Goal: Transaction & Acquisition: Purchase product/service

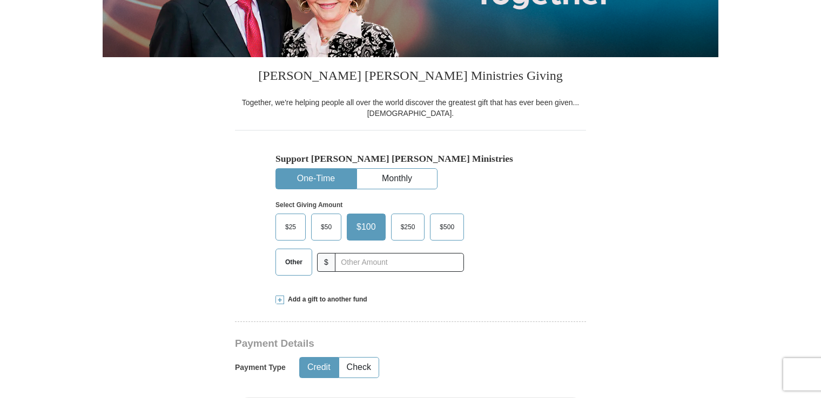
scroll to position [218, 0]
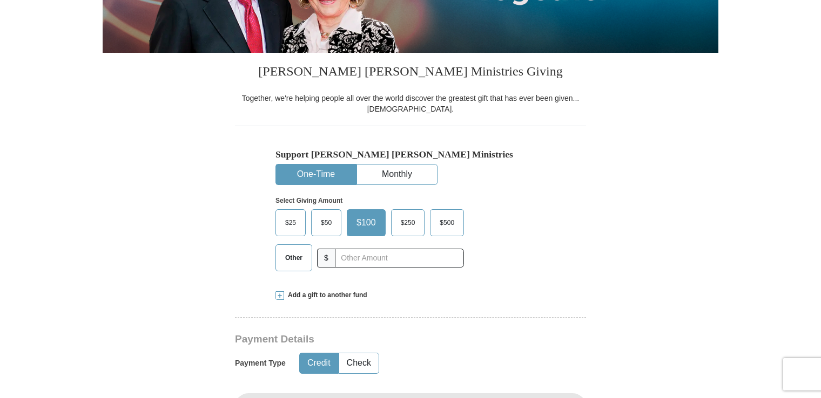
click at [287, 224] on span "$25" at bounding box center [291, 223] width 22 height 16
click at [0, 0] on input "$25" at bounding box center [0, 0] width 0 height 0
click at [315, 360] on button "Credit" at bounding box center [319, 364] width 38 height 20
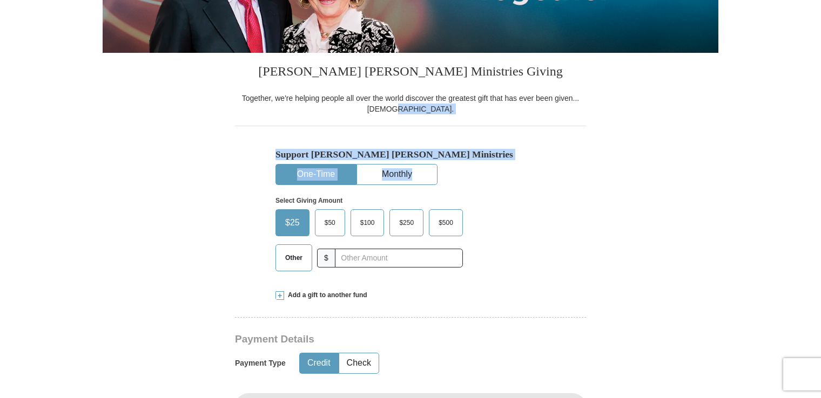
drag, startPoint x: 820, startPoint y: 111, endPoint x: 819, endPoint y: 178, distance: 67.5
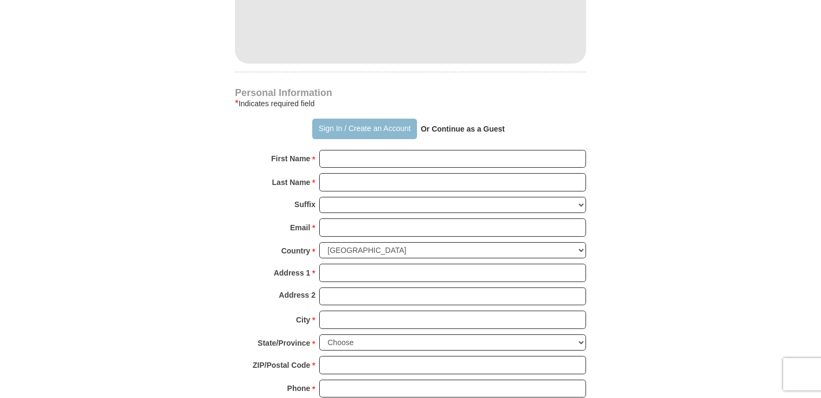
scroll to position [668, 0]
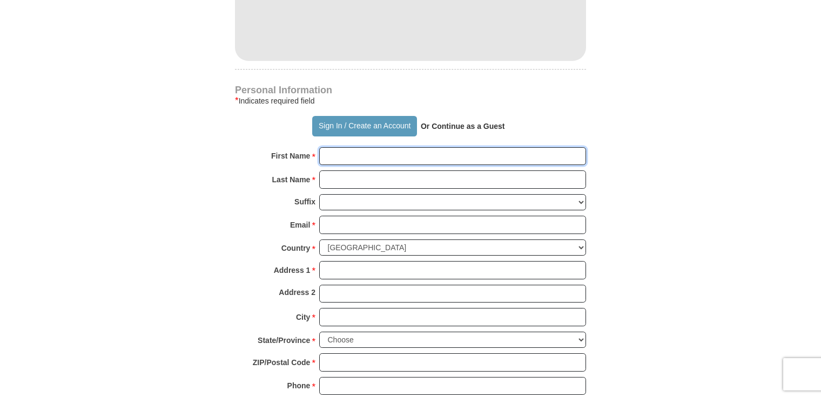
click at [338, 156] on input "First Name *" at bounding box center [452, 156] width 267 height 18
type input "[PERSON_NAME]"
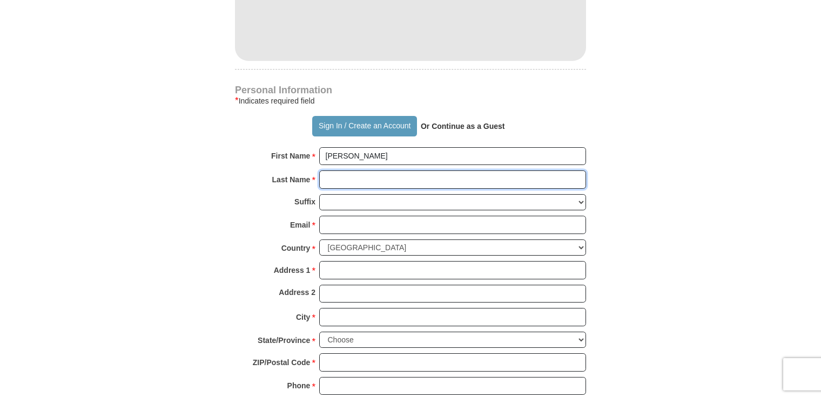
type input "[PERSON_NAME]"
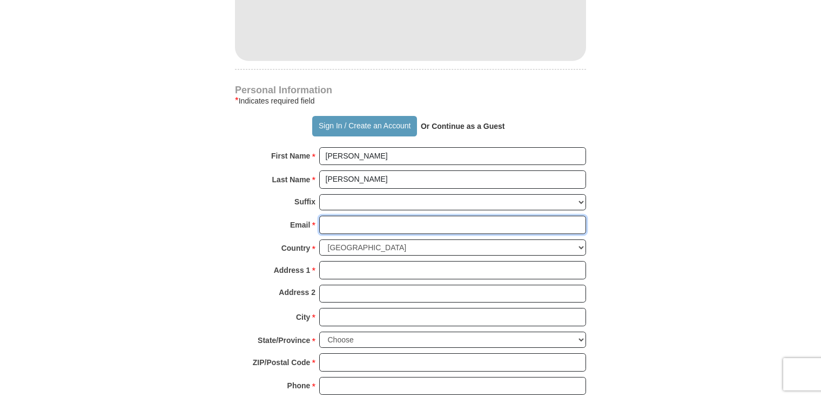
type input "[EMAIL_ADDRESS][DOMAIN_NAME]"
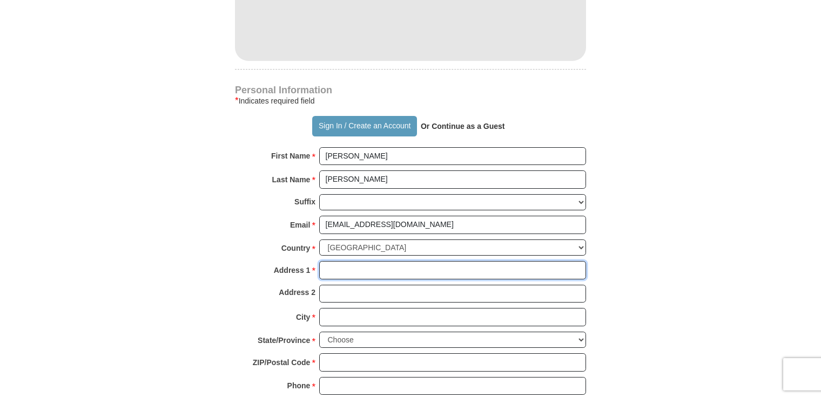
type input "[STREET_ADDRESS][PERSON_NAME]"
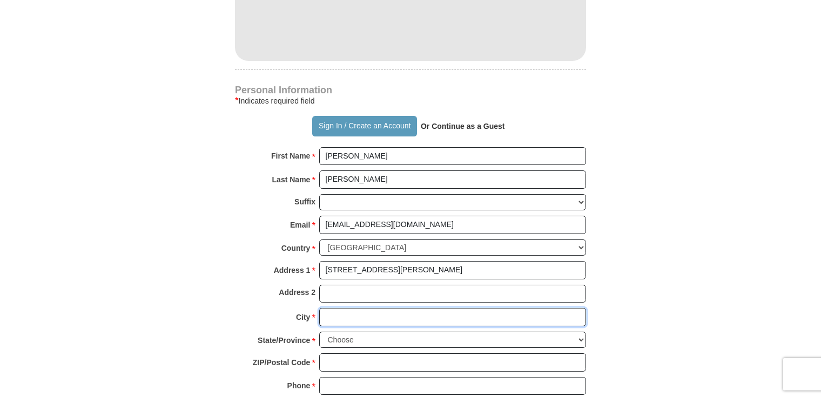
type input "[GEOGRAPHIC_DATA]"
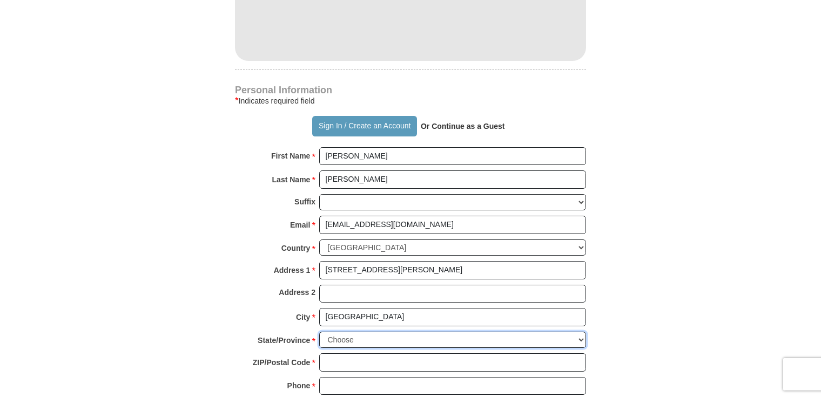
select select "SD"
type input "57201-3950"
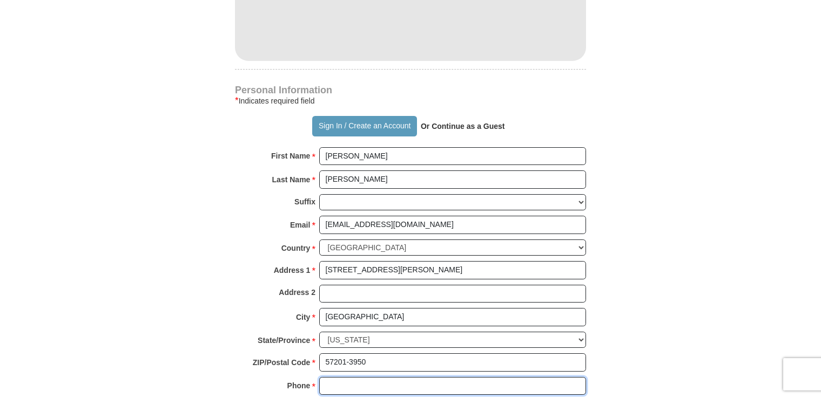
type input "6059512289"
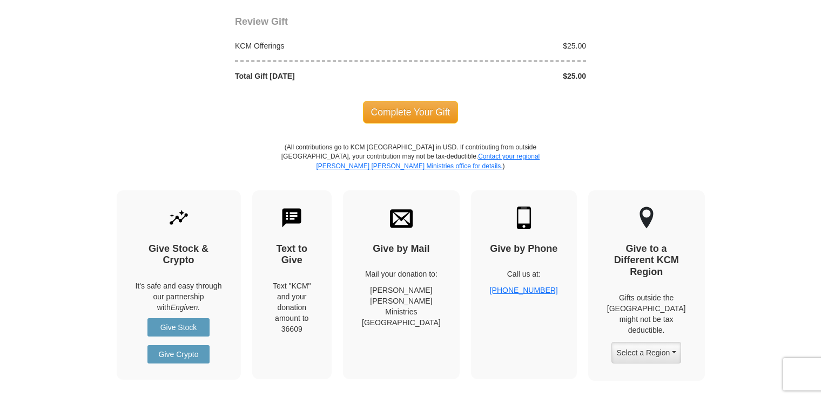
scroll to position [1178, 0]
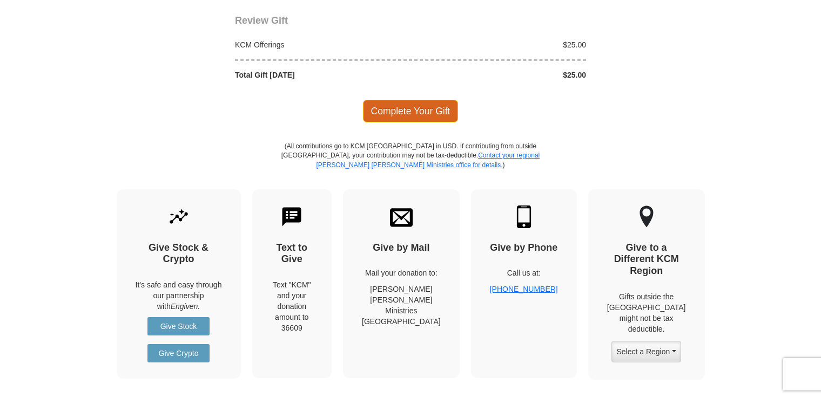
type input "[PERSON_NAME]"
click at [416, 103] on span "Complete Your Gift" at bounding box center [411, 111] width 96 height 23
